Goal: Task Accomplishment & Management: Use online tool/utility

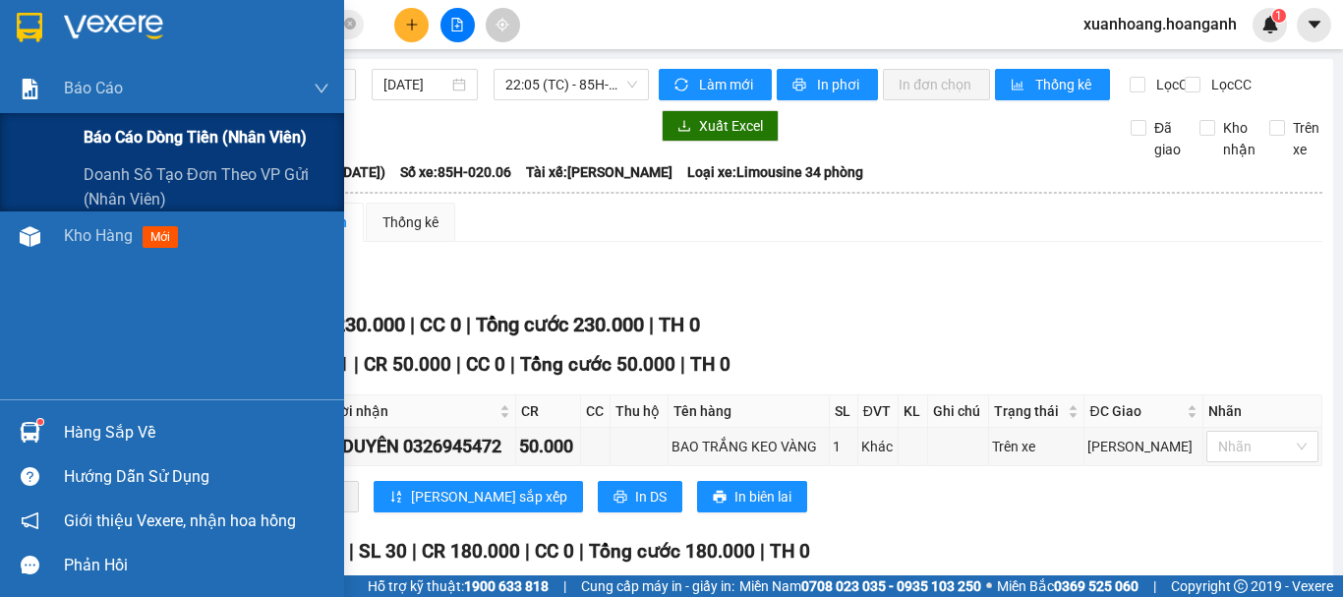
click at [107, 145] on span "Báo cáo dòng tiền (nhân viên)" at bounding box center [195, 137] width 223 height 25
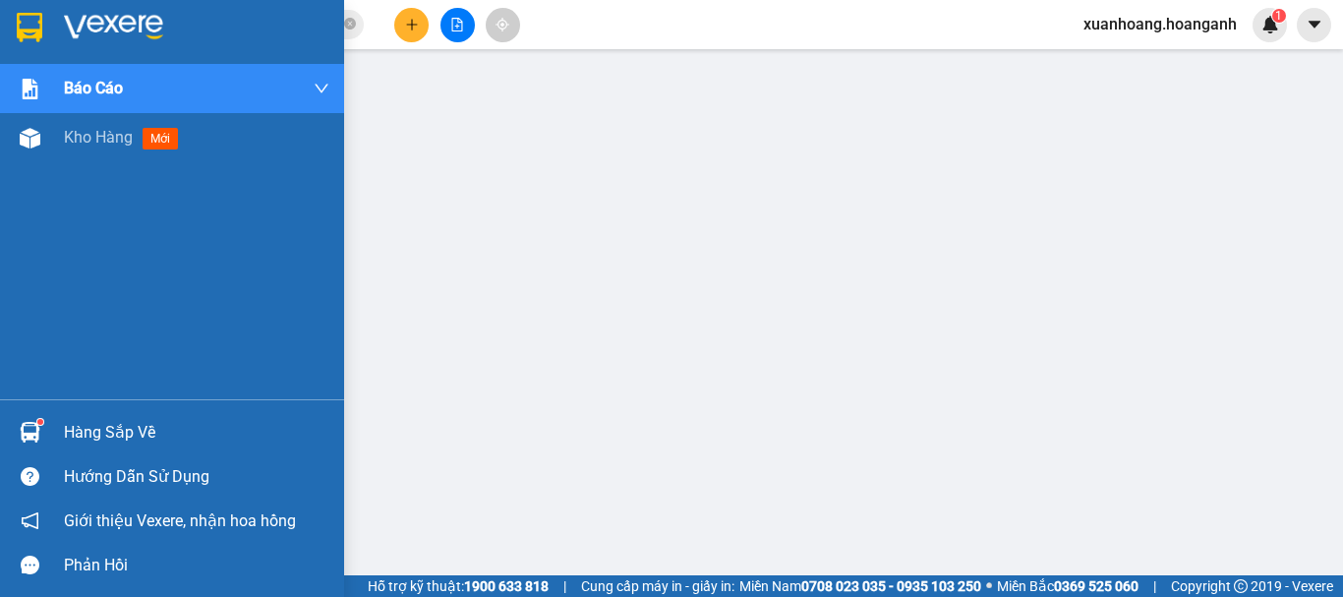
click at [30, 38] on img at bounding box center [30, 28] width 26 height 30
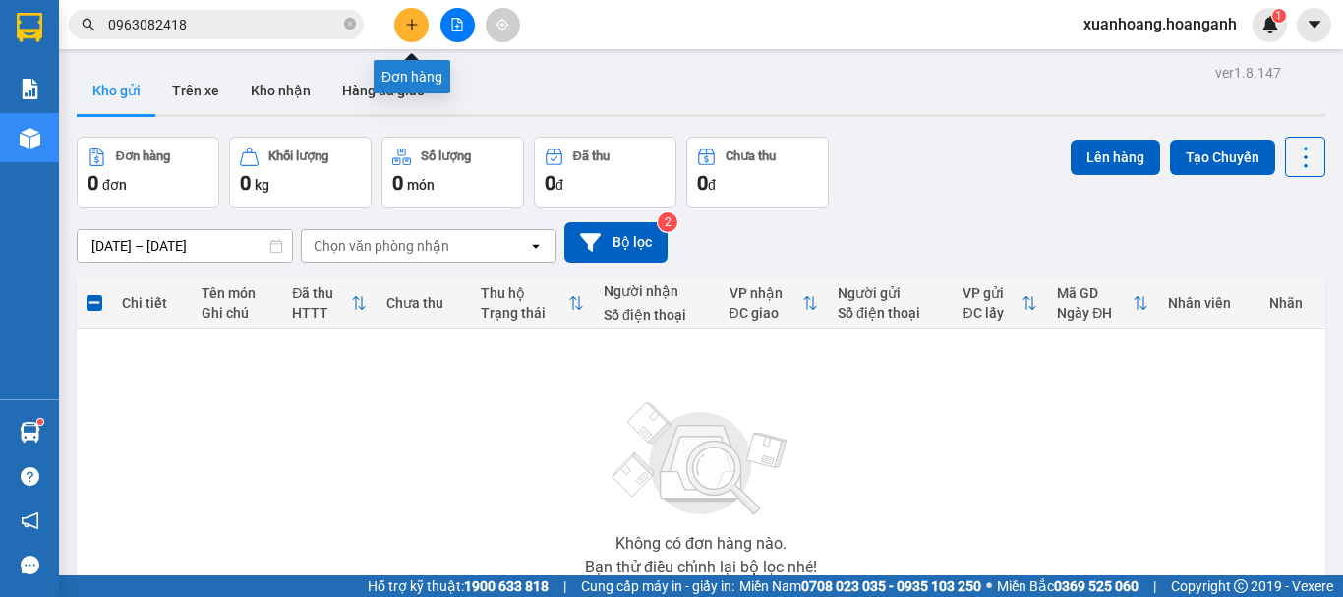
click at [409, 27] on icon "plus" at bounding box center [412, 25] width 14 height 14
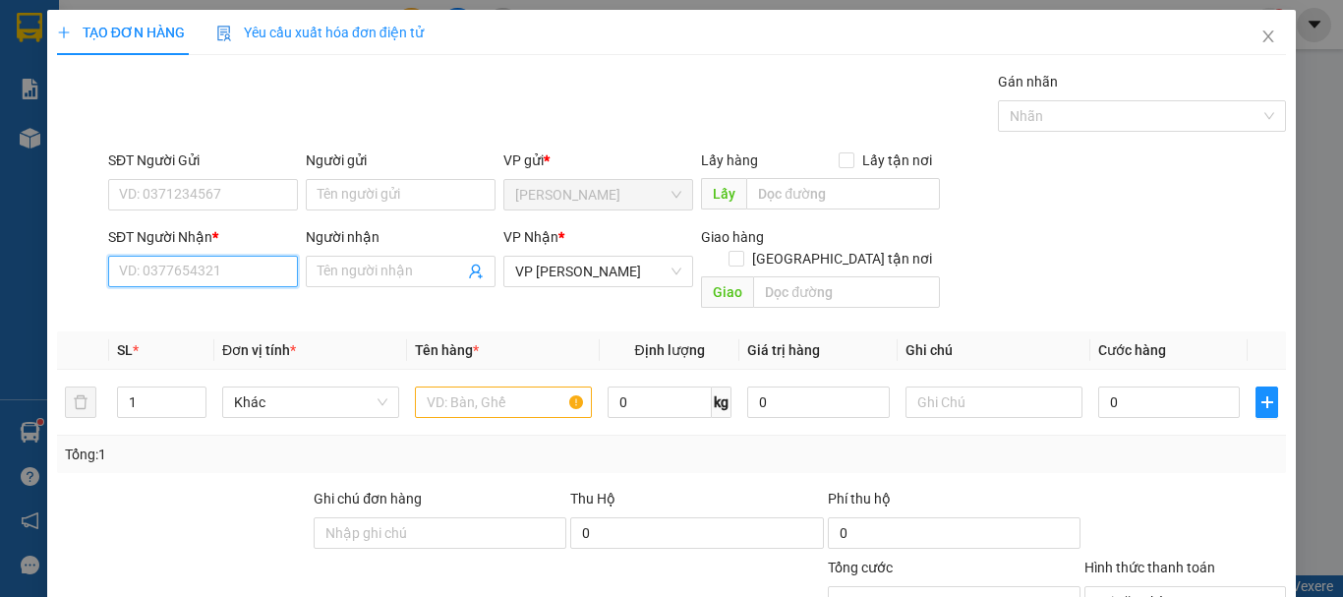
click at [205, 266] on input "SĐT Người Nhận *" at bounding box center [203, 271] width 190 height 31
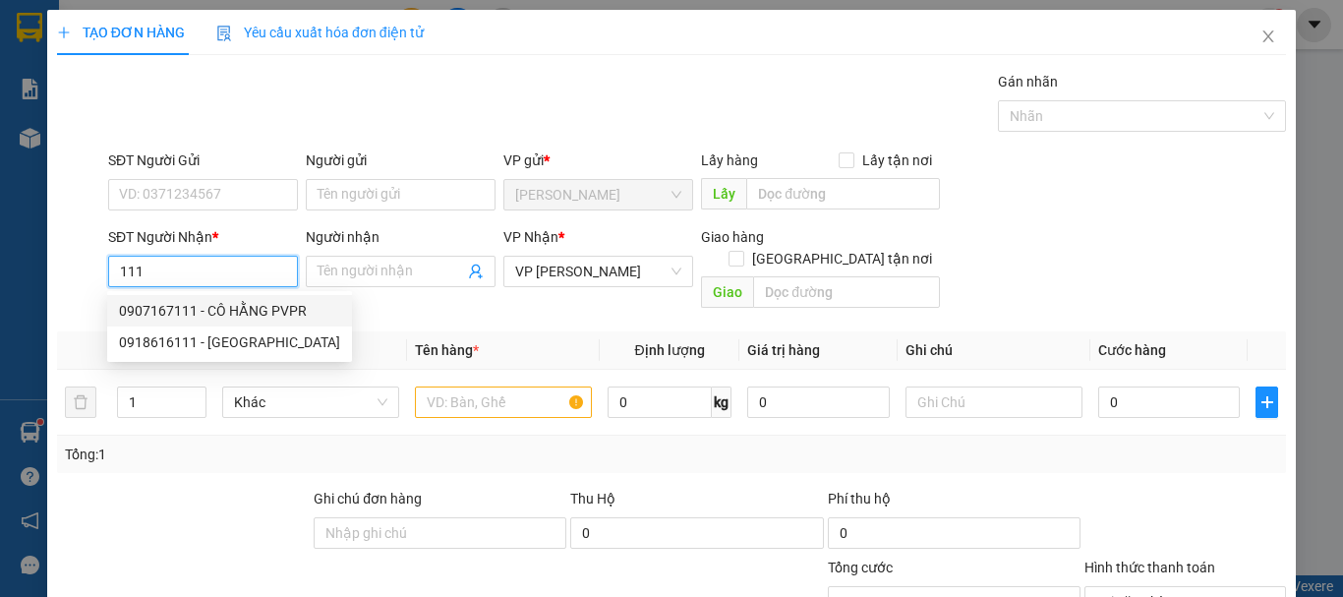
click at [221, 318] on div "0907167111 - CÔ HẰNG PVPR" at bounding box center [229, 311] width 221 height 22
type input "0907167111"
type input "CÔ HẰNG PVPR"
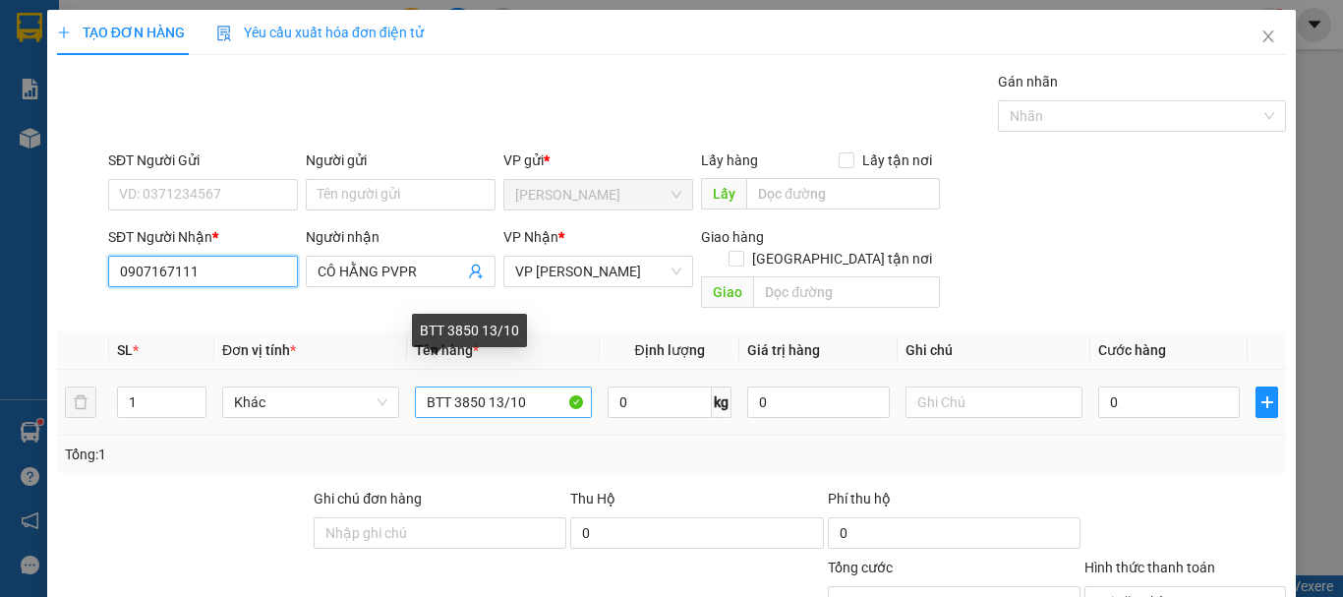
type input "0907167111"
drag, startPoint x: 477, startPoint y: 379, endPoint x: 448, endPoint y: 386, distance: 29.6
click at [448, 386] on input "BTT 3850 13/10" at bounding box center [503, 401] width 177 height 31
click at [492, 386] on input "BTT 6965 13/10" at bounding box center [503, 401] width 177 height 31
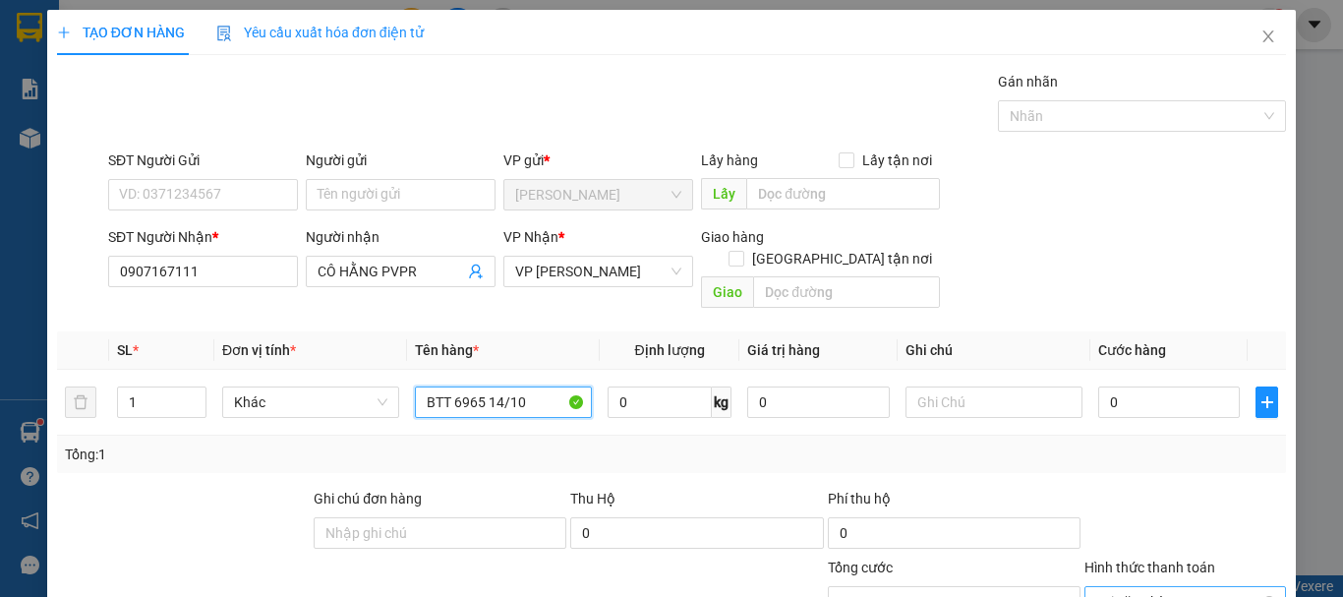
scroll to position [192, 0]
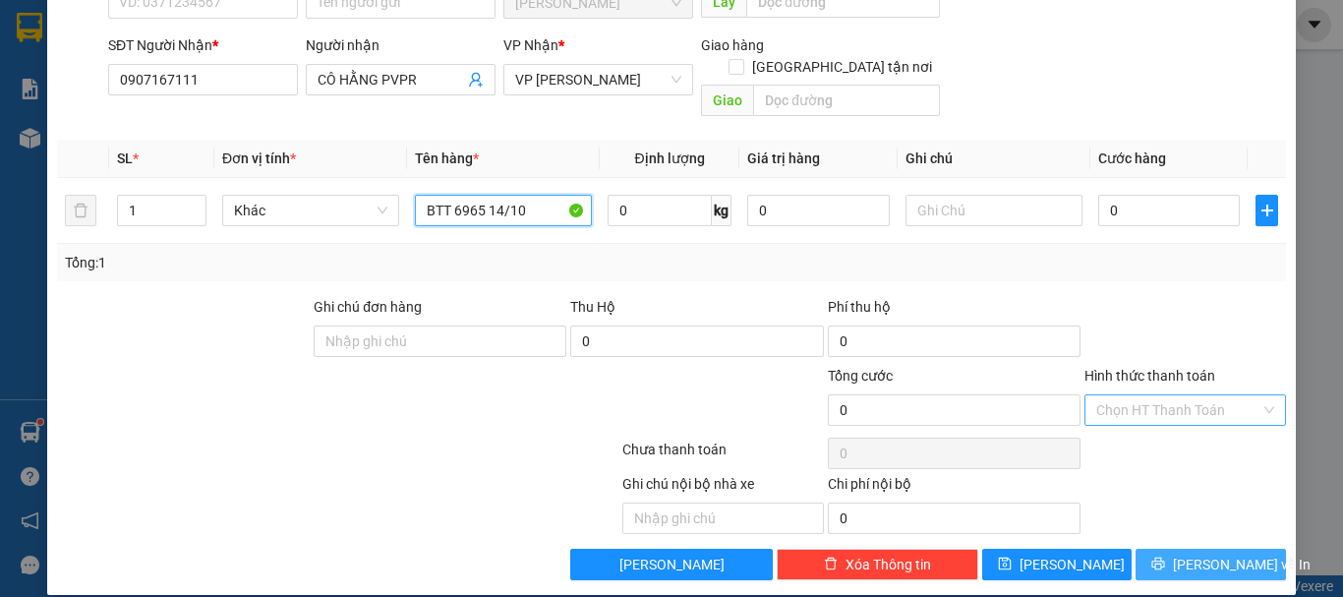
type input "BTT 6965 14/10"
click at [1196, 555] on button "[PERSON_NAME] và In" at bounding box center [1211, 564] width 150 height 31
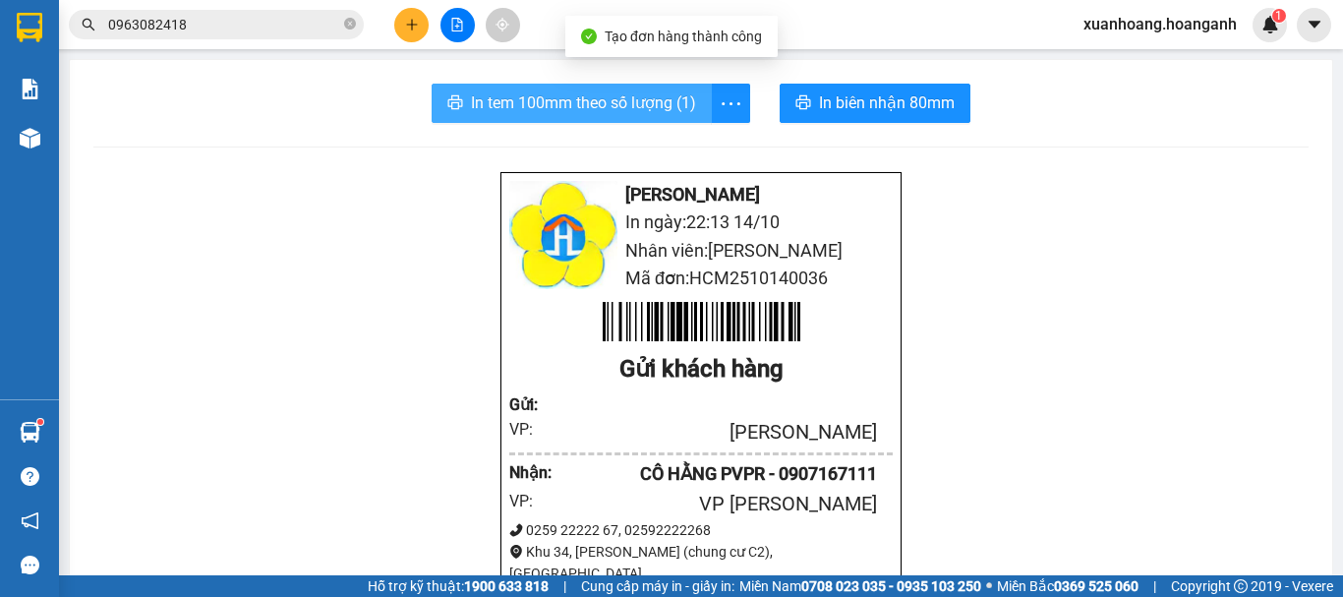
click at [673, 111] on span "In tem 100mm theo số lượng (1)" at bounding box center [583, 102] width 225 height 25
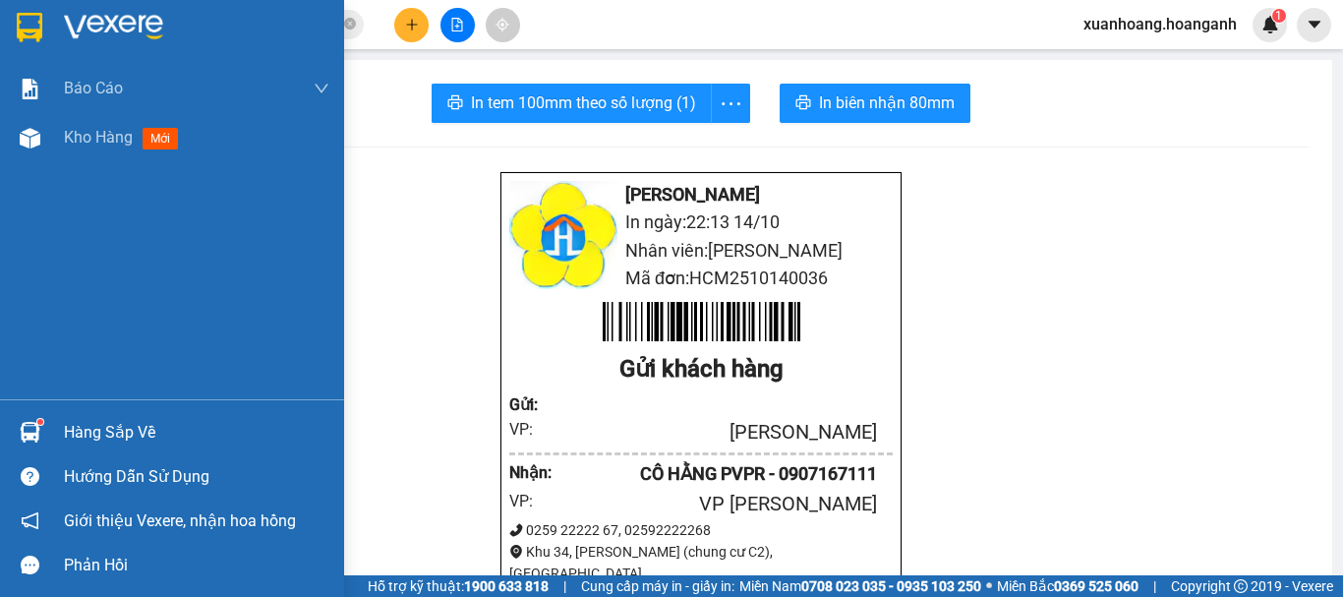
click at [28, 37] on img at bounding box center [30, 28] width 26 height 30
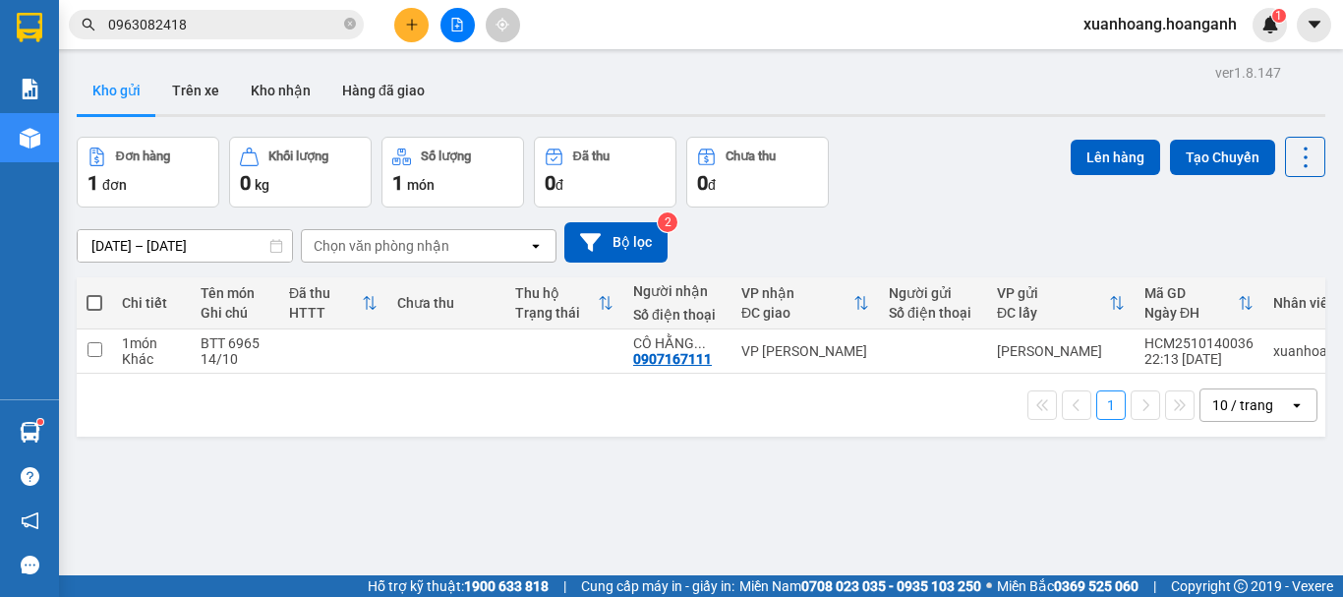
click at [96, 295] on span at bounding box center [95, 303] width 16 height 16
click at [94, 293] on input "checkbox" at bounding box center [94, 293] width 0 height 0
checkbox input "true"
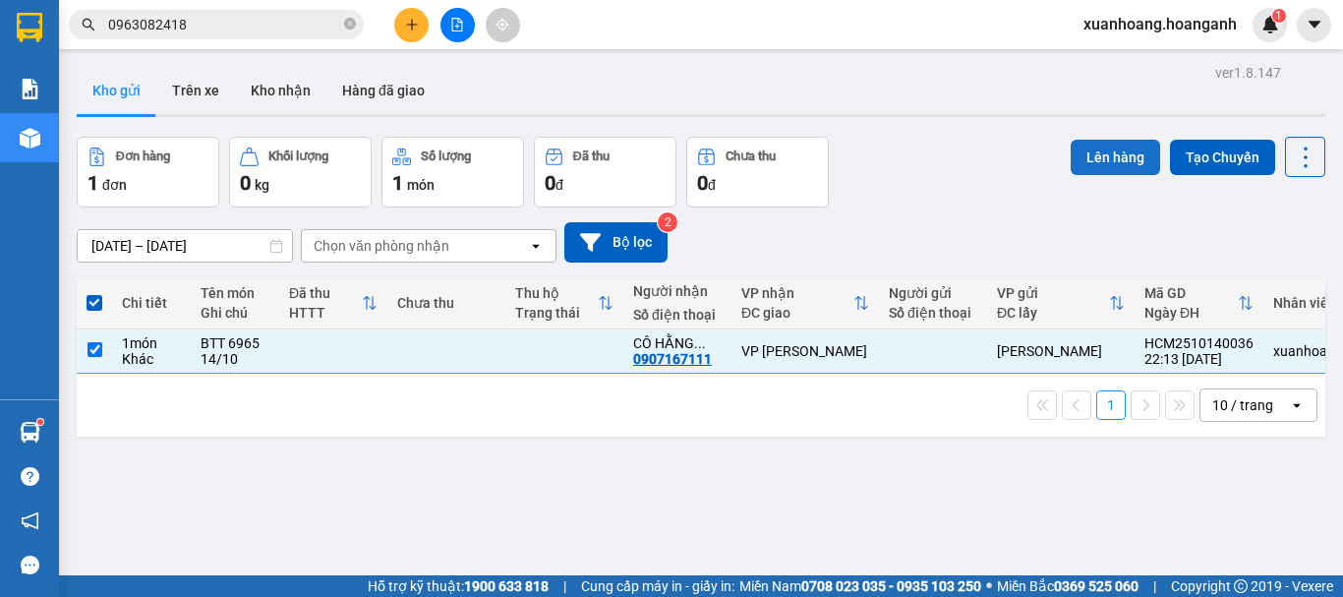
click at [1092, 172] on button "Lên hàng" at bounding box center [1115, 157] width 89 height 35
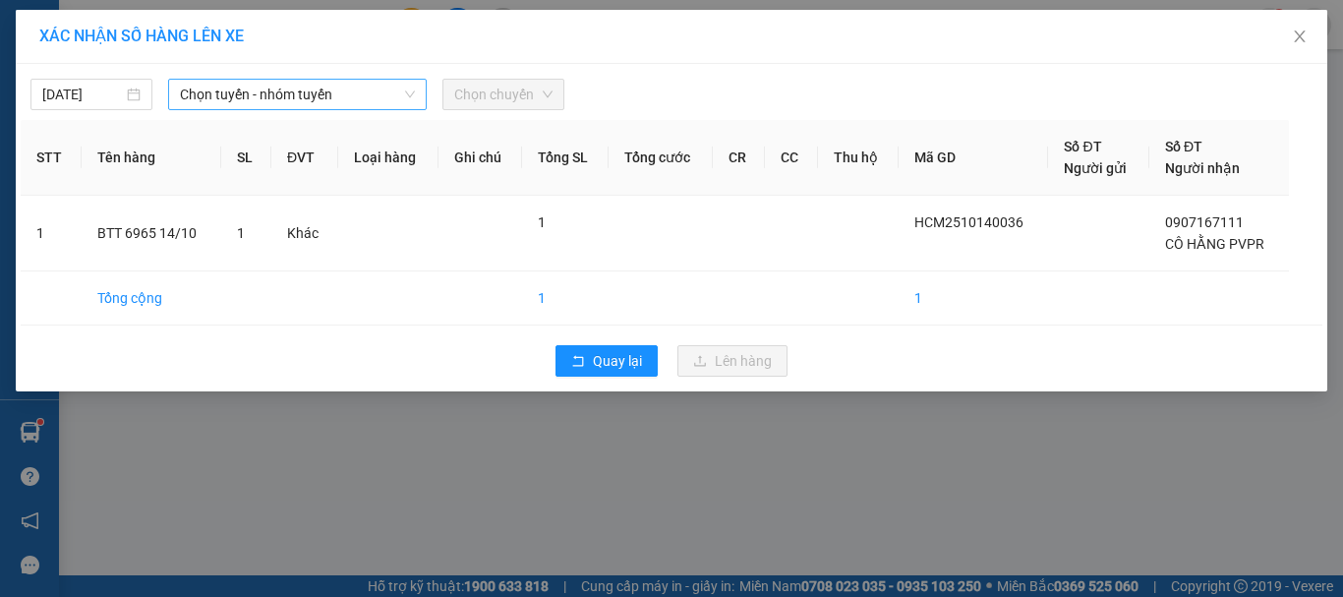
click at [251, 99] on span "Chọn tuyến - nhóm tuyến" at bounding box center [297, 95] width 235 height 30
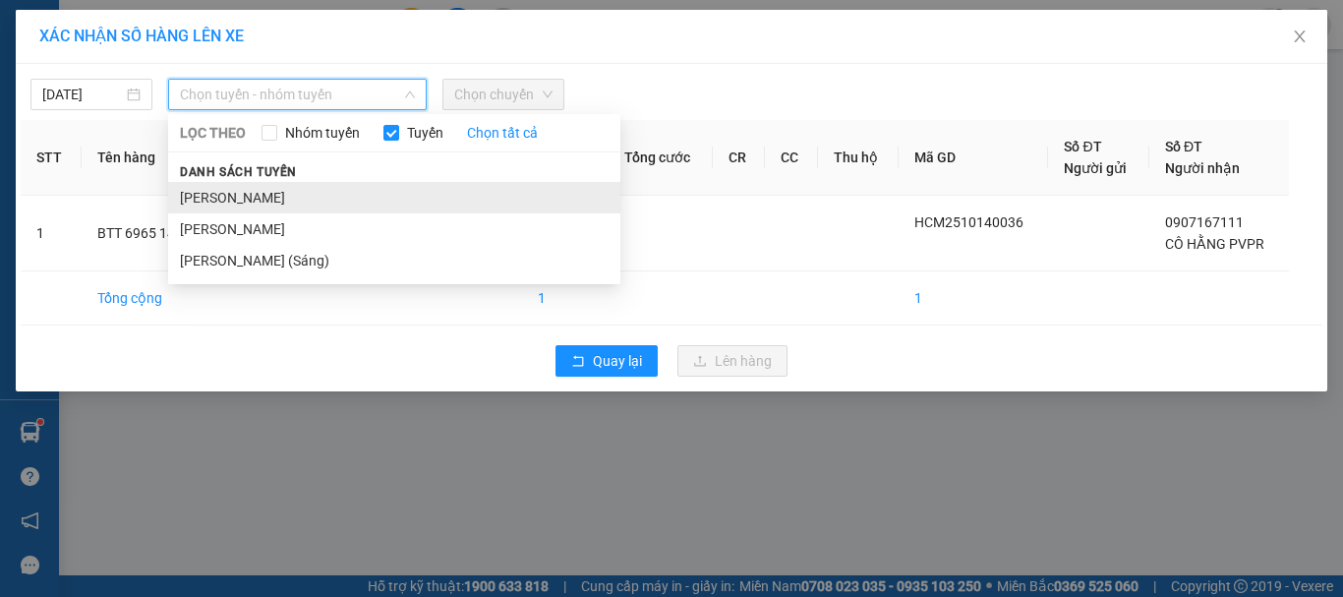
click at [273, 196] on li "[PERSON_NAME]" at bounding box center [394, 197] width 452 height 31
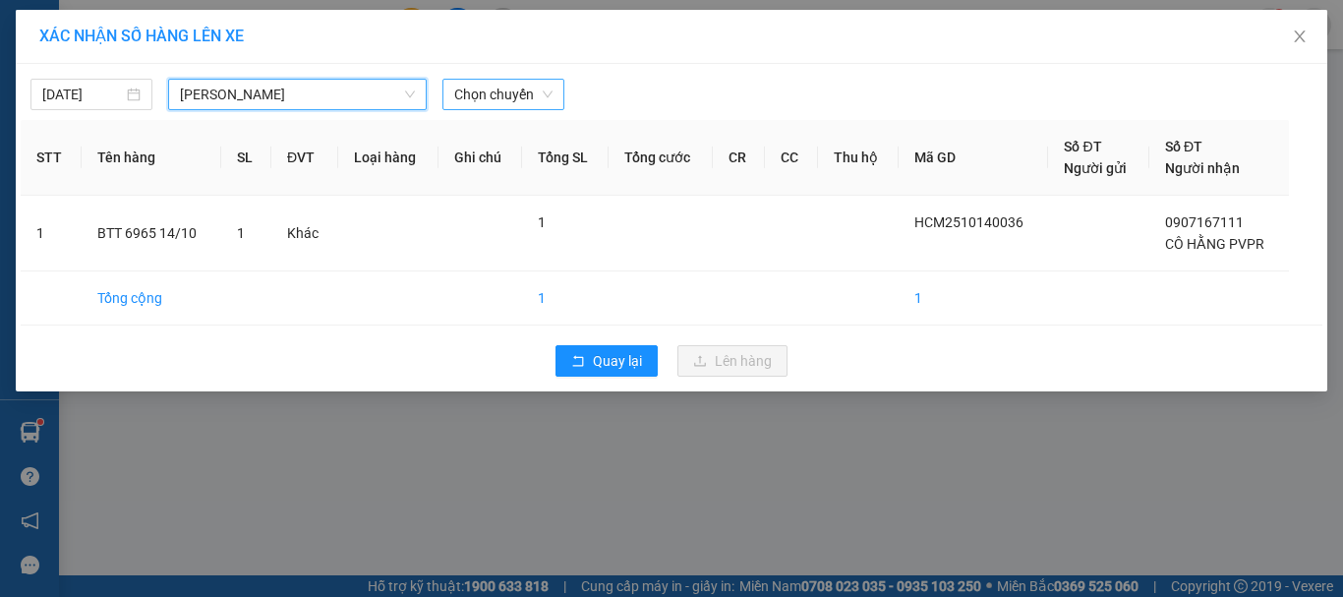
click at [516, 81] on span "Chọn chuyến" at bounding box center [503, 95] width 98 height 30
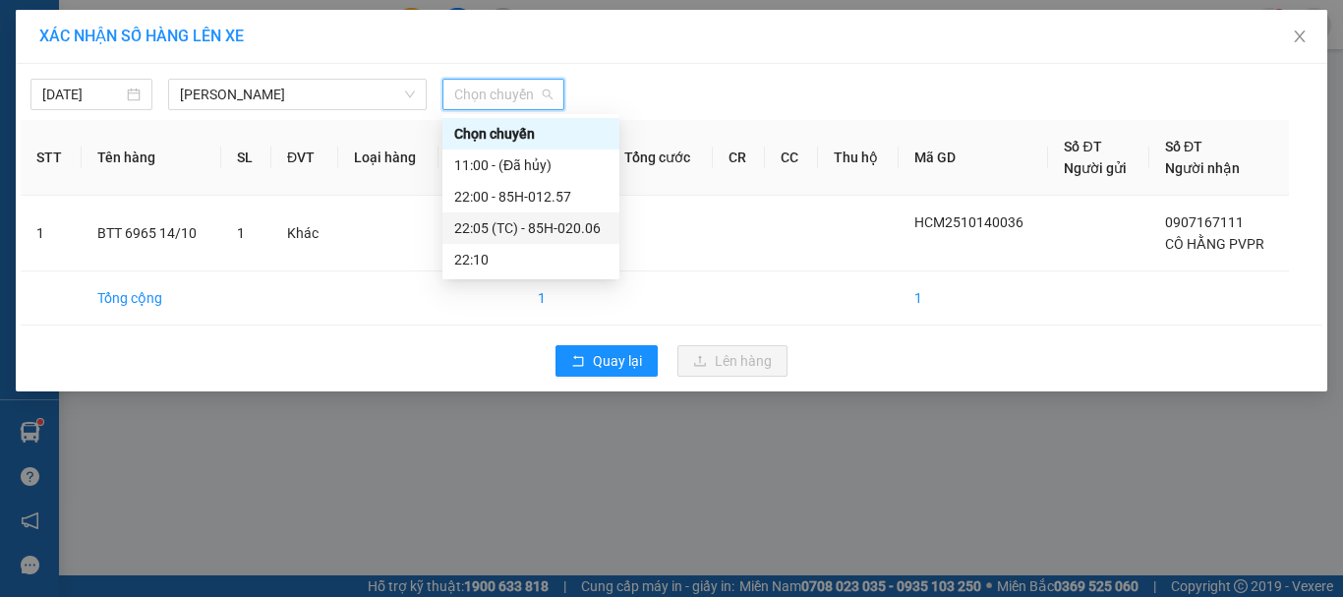
click at [496, 230] on div "22:05 (TC) - 85H-020.06" at bounding box center [530, 228] width 153 height 22
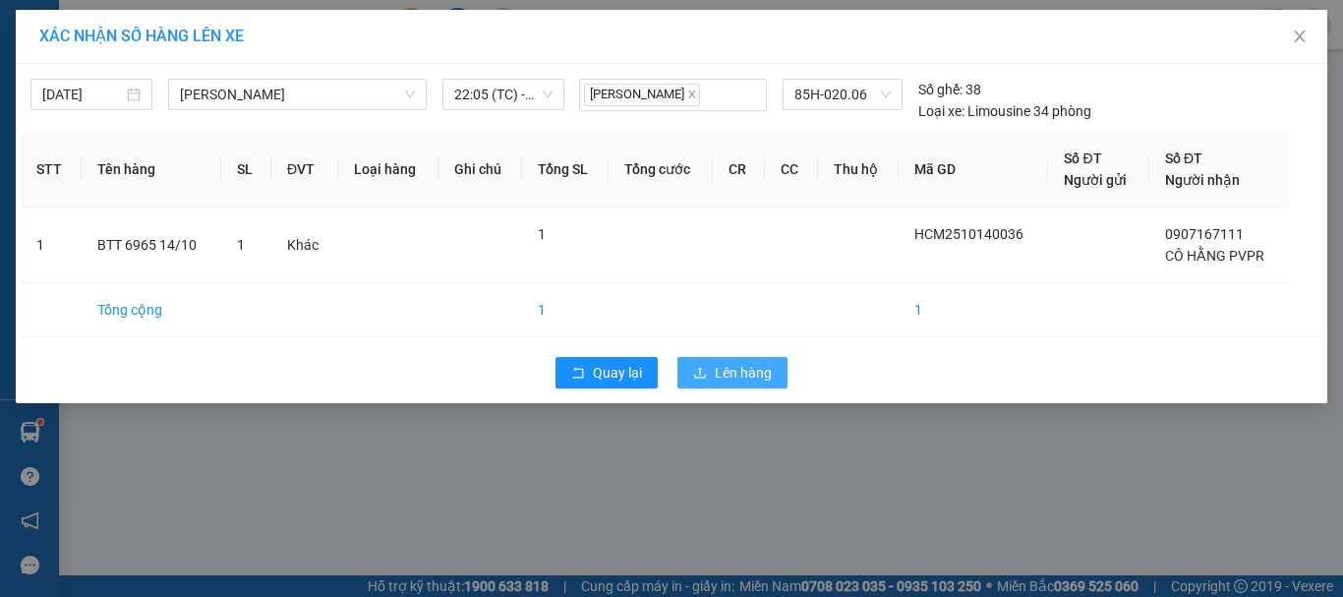
click at [733, 376] on span "Lên hàng" at bounding box center [743, 373] width 57 height 22
